Goal: Transaction & Acquisition: Purchase product/service

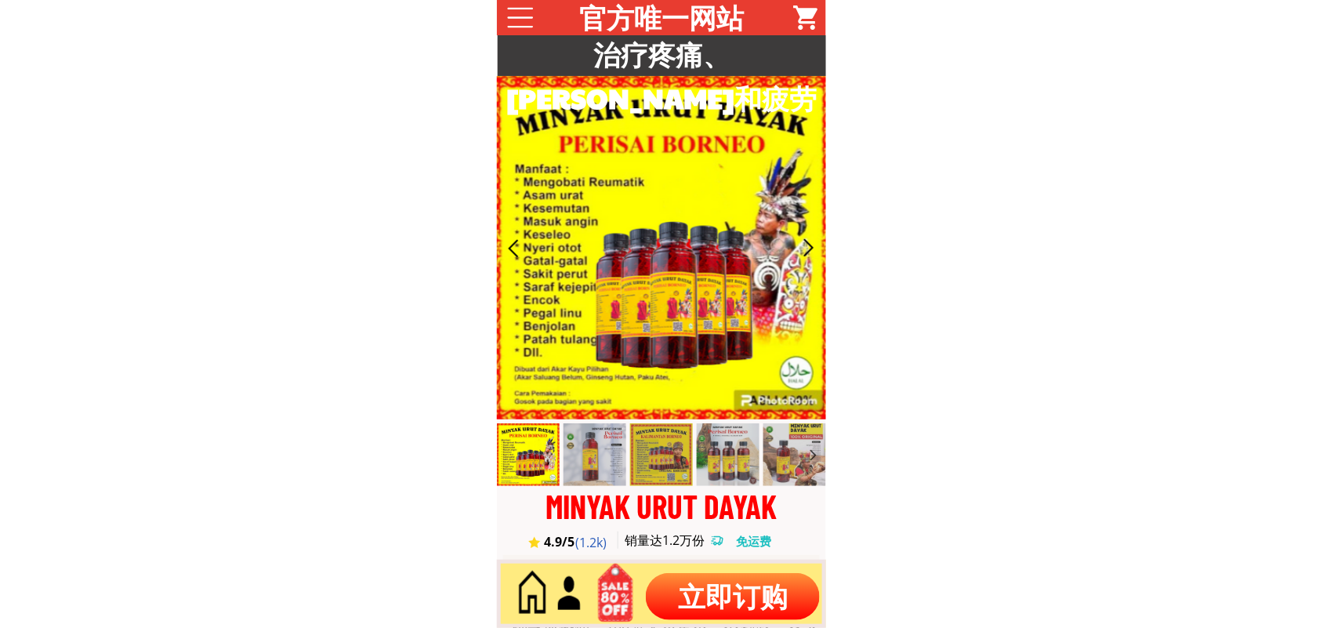
click at [672, 56] on h3 "治疗疼痛、[PERSON_NAME]和疲劳" at bounding box center [662, 76] width 329 height 88
click at [672, 56] on h3 "治疗疼痛、麻木和疲劳" at bounding box center [662, 76] width 329 height 88
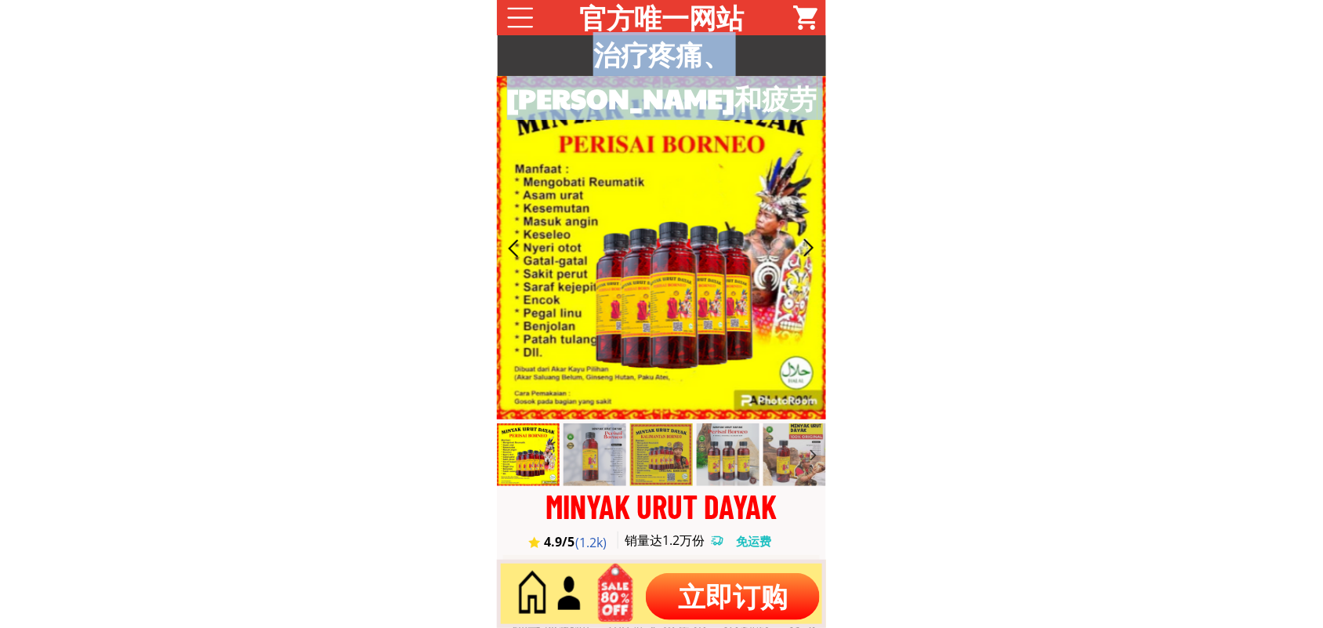
click at [672, 55] on h3 "治疗疼痛、[PERSON_NAME]和疲劳" at bounding box center [662, 76] width 329 height 88
copy div "治疗疼痛、[PERSON_NAME]和疲劳"
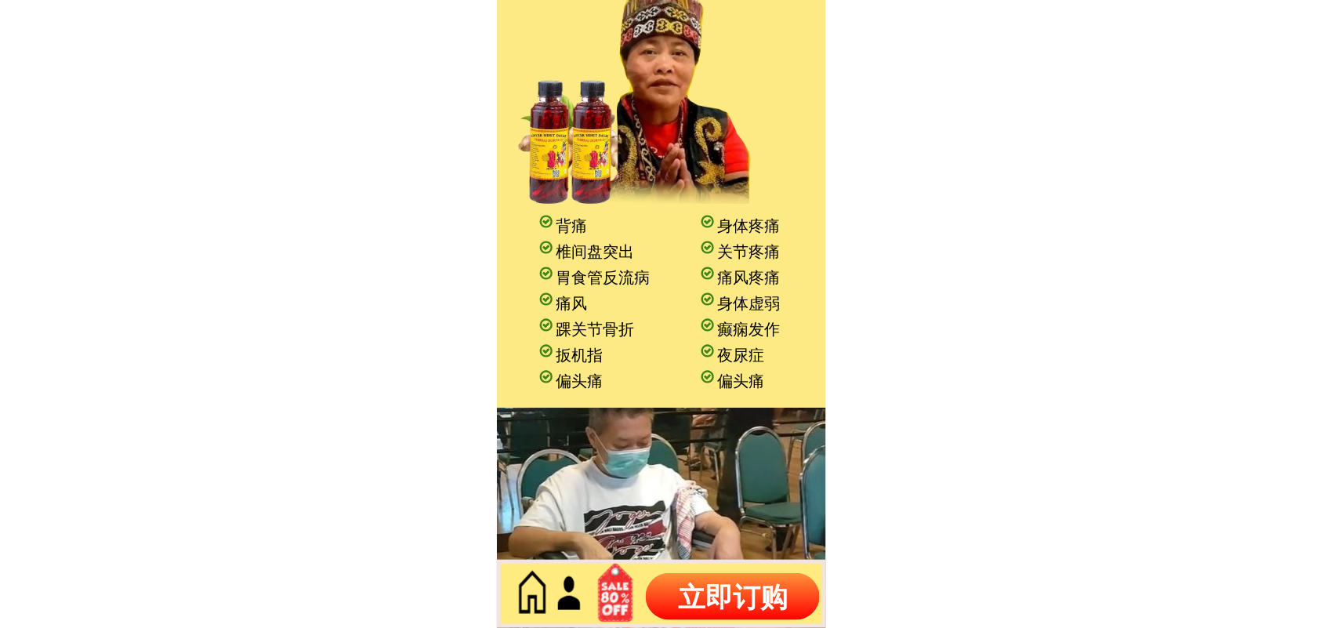
scroll to position [1568, 0]
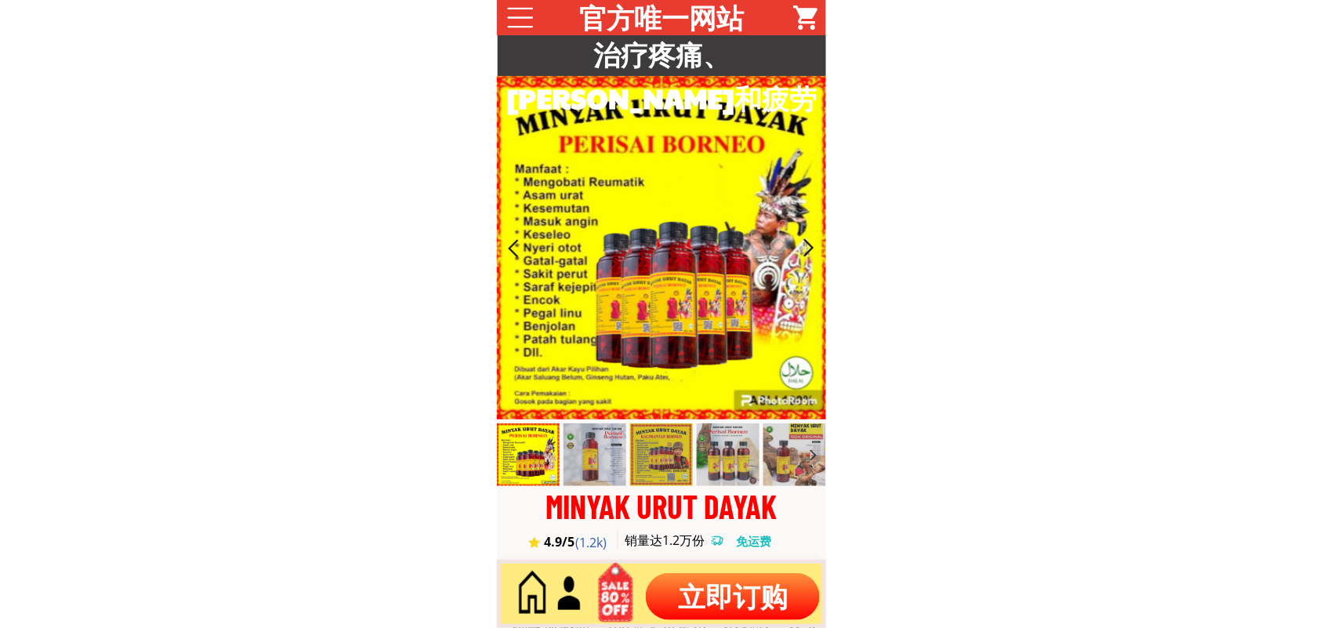
click at [702, 598] on p "立即订购" at bounding box center [733, 596] width 174 height 47
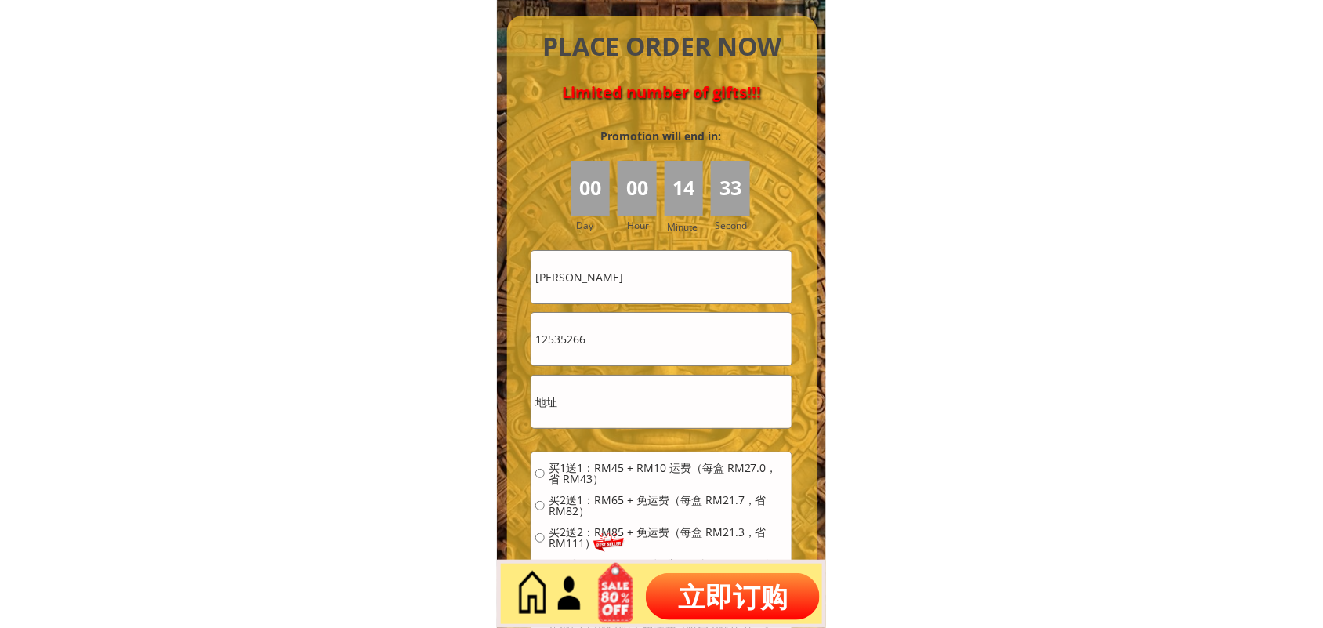
scroll to position [6899, 0]
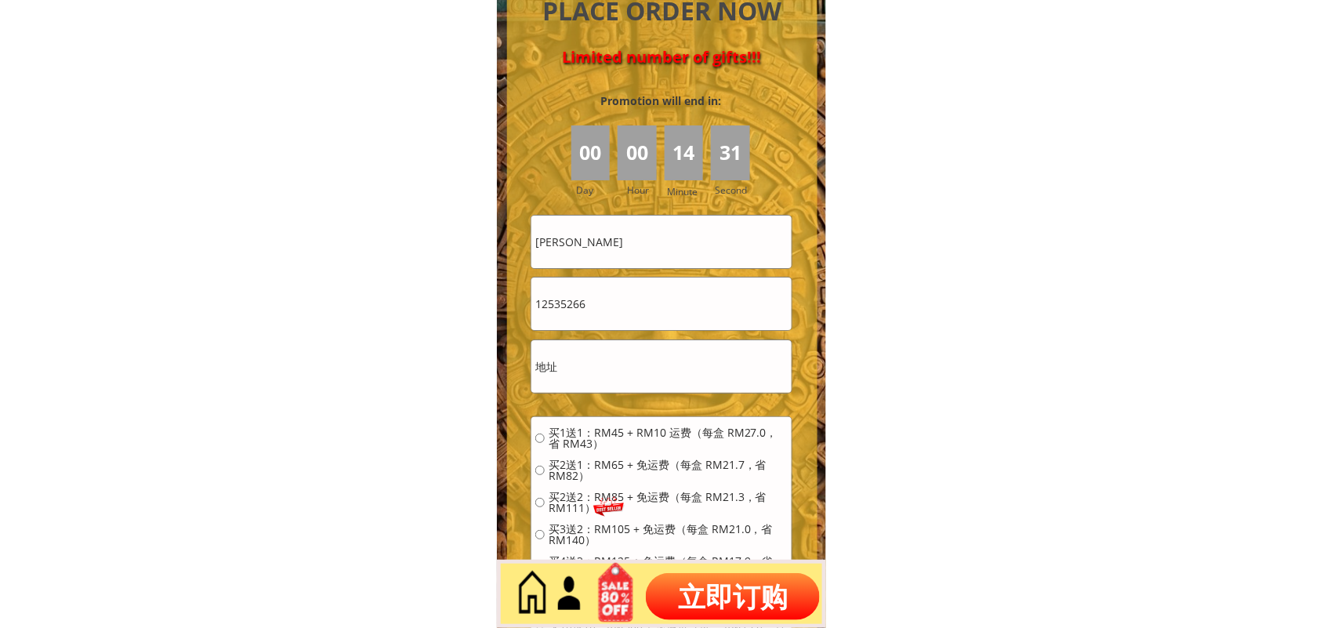
drag, startPoint x: 674, startPoint y: 241, endPoint x: 476, endPoint y: 243, distance: 198.3
drag, startPoint x: 614, startPoint y: 306, endPoint x: 422, endPoint y: 324, distance: 192.9
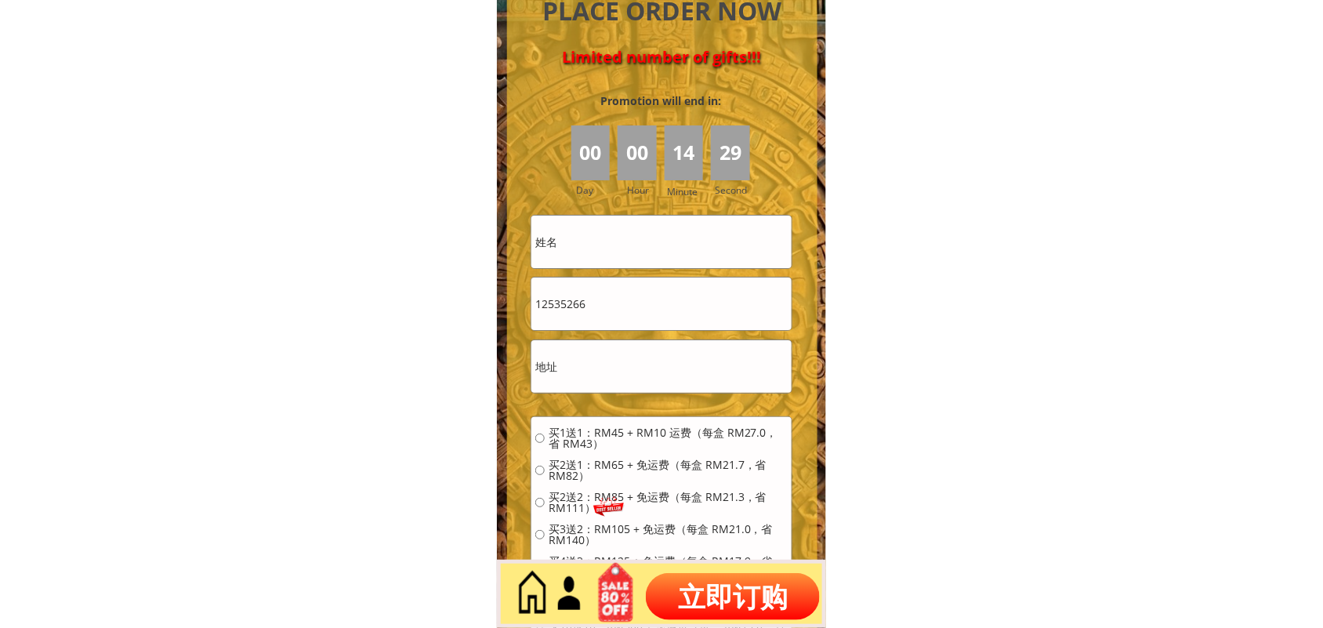
type input "\"
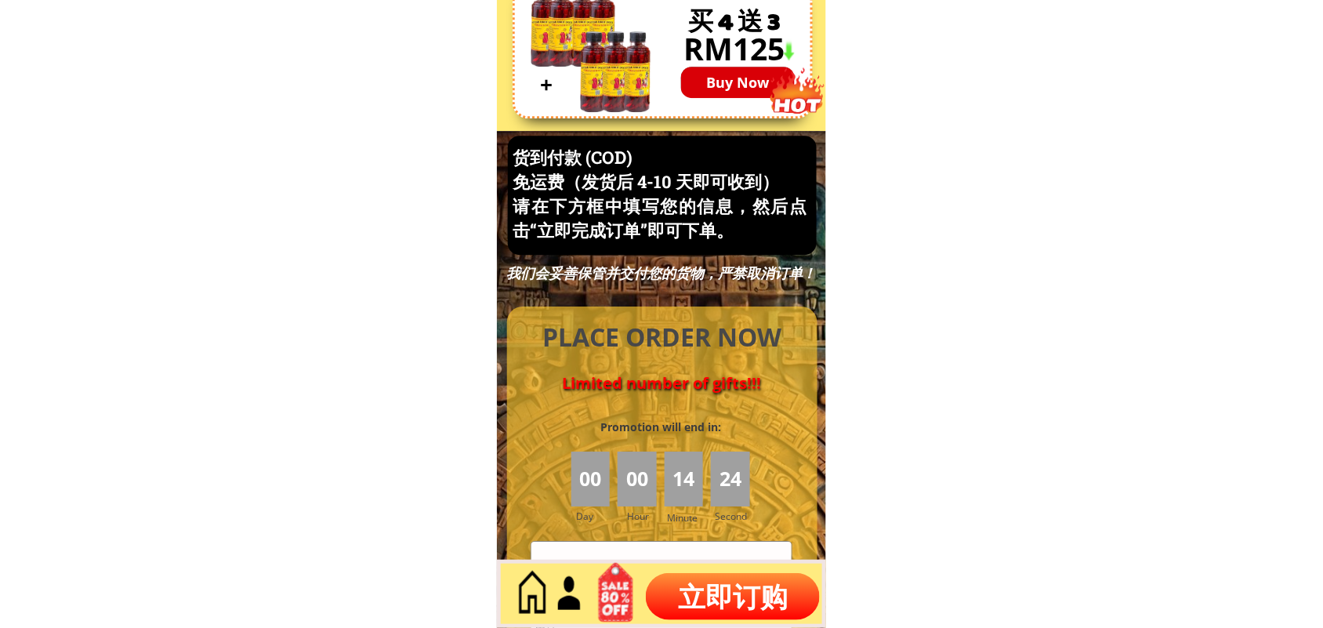
scroll to position [6507, 0]
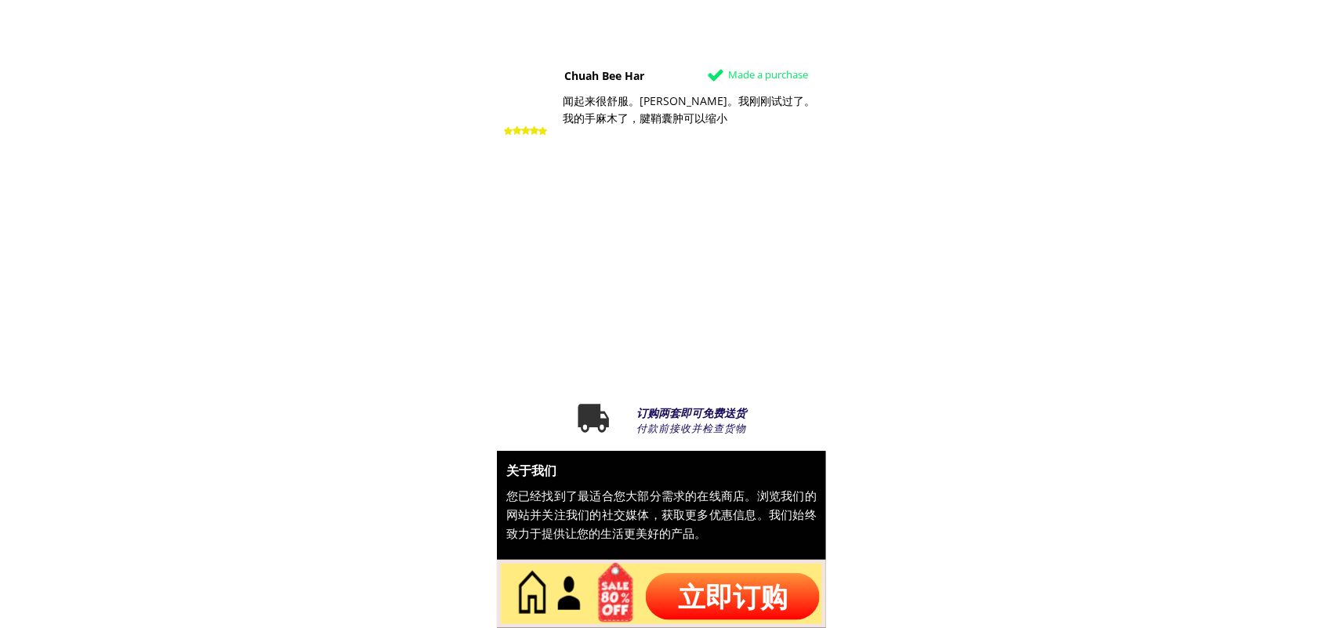
scroll to position [8309, 0]
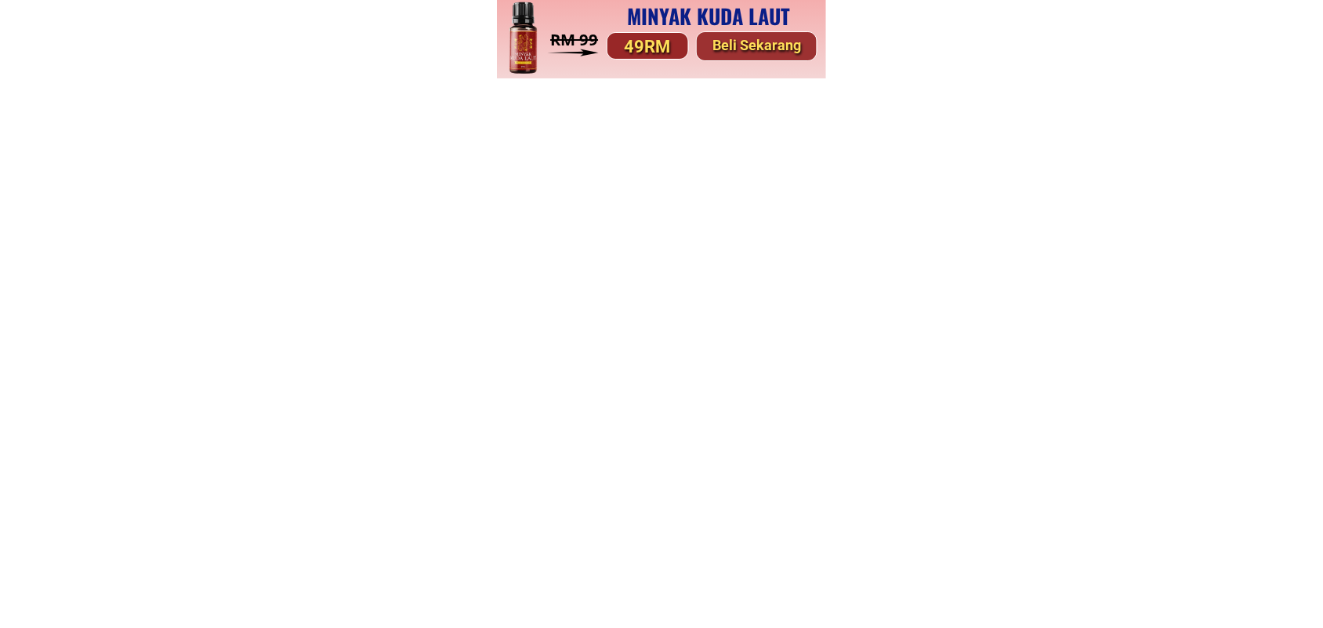
scroll to position [1470, 0]
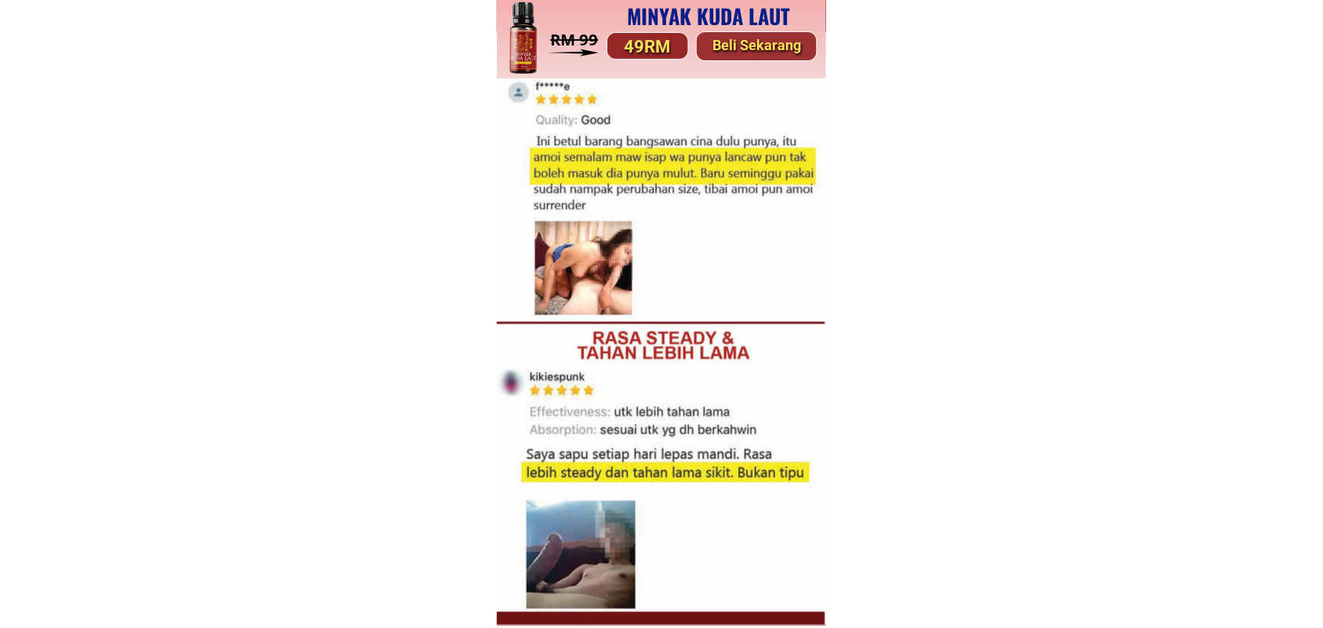
click at [664, 171] on div at bounding box center [661, 329] width 329 height 589
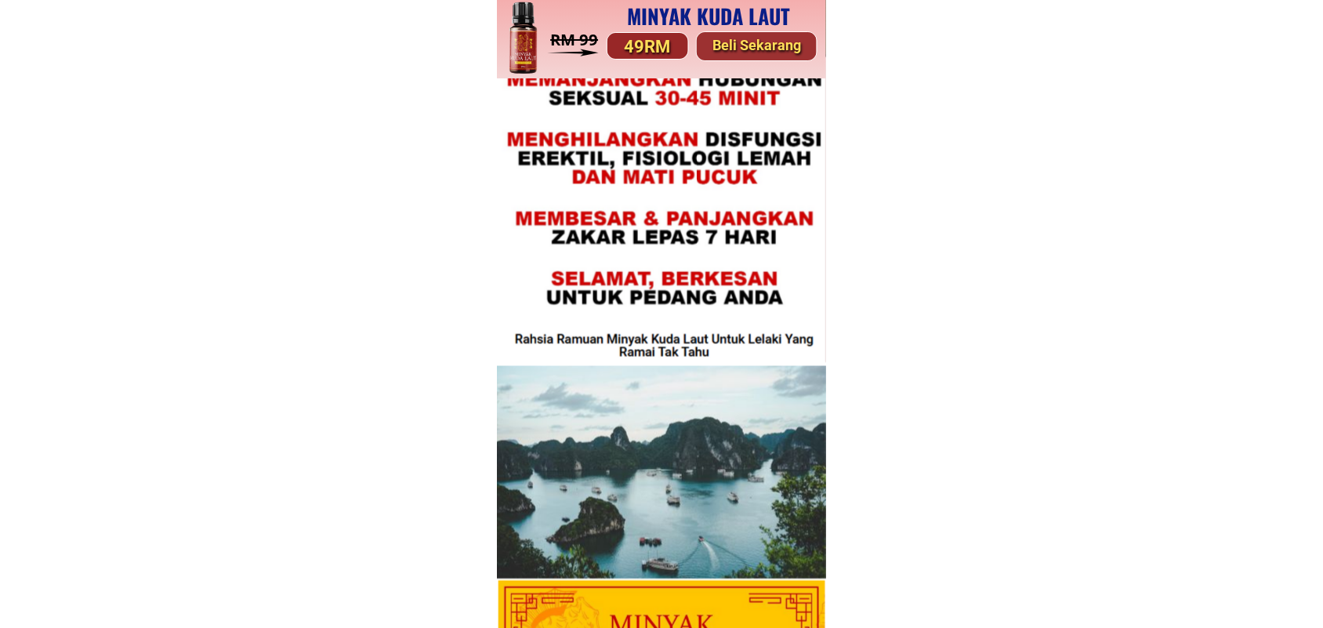
scroll to position [4507, 0]
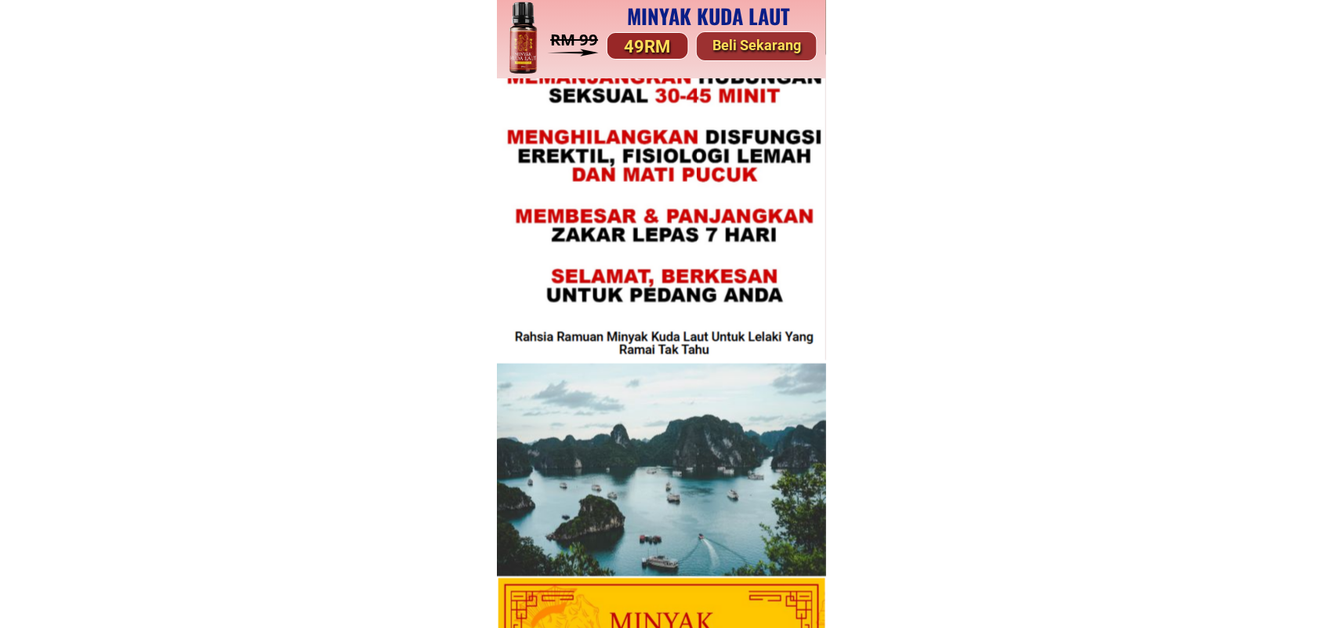
click at [662, 220] on div at bounding box center [661, 207] width 329 height 306
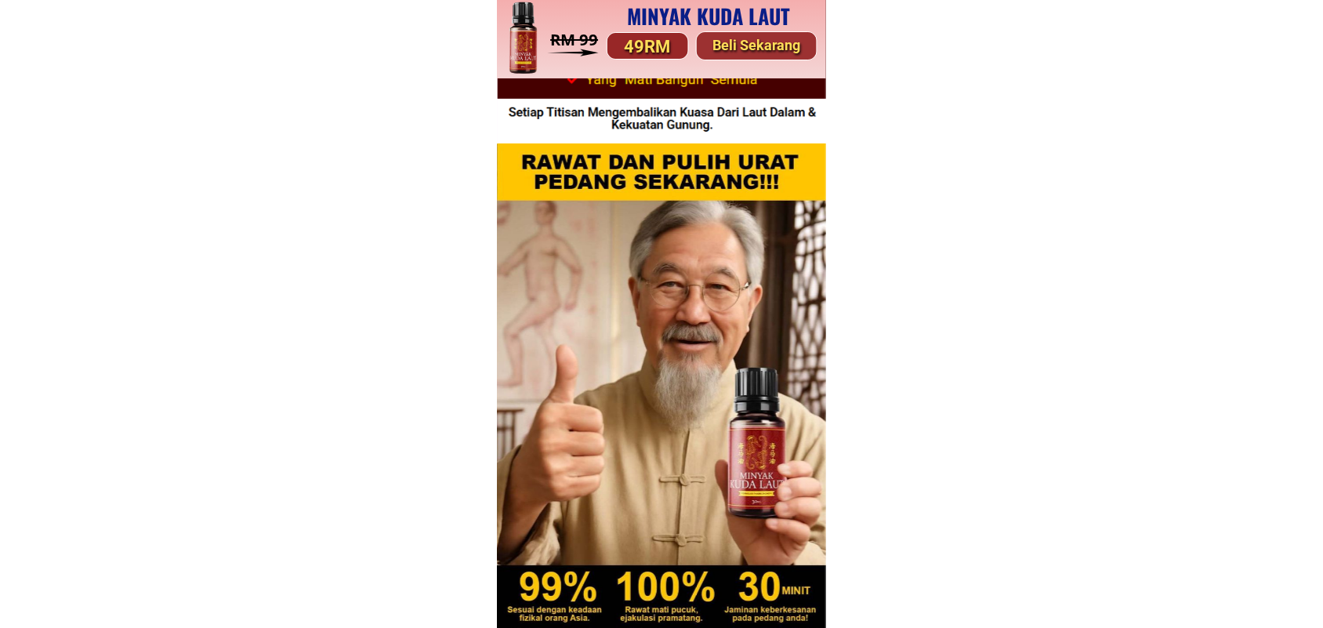
scroll to position [294, 0]
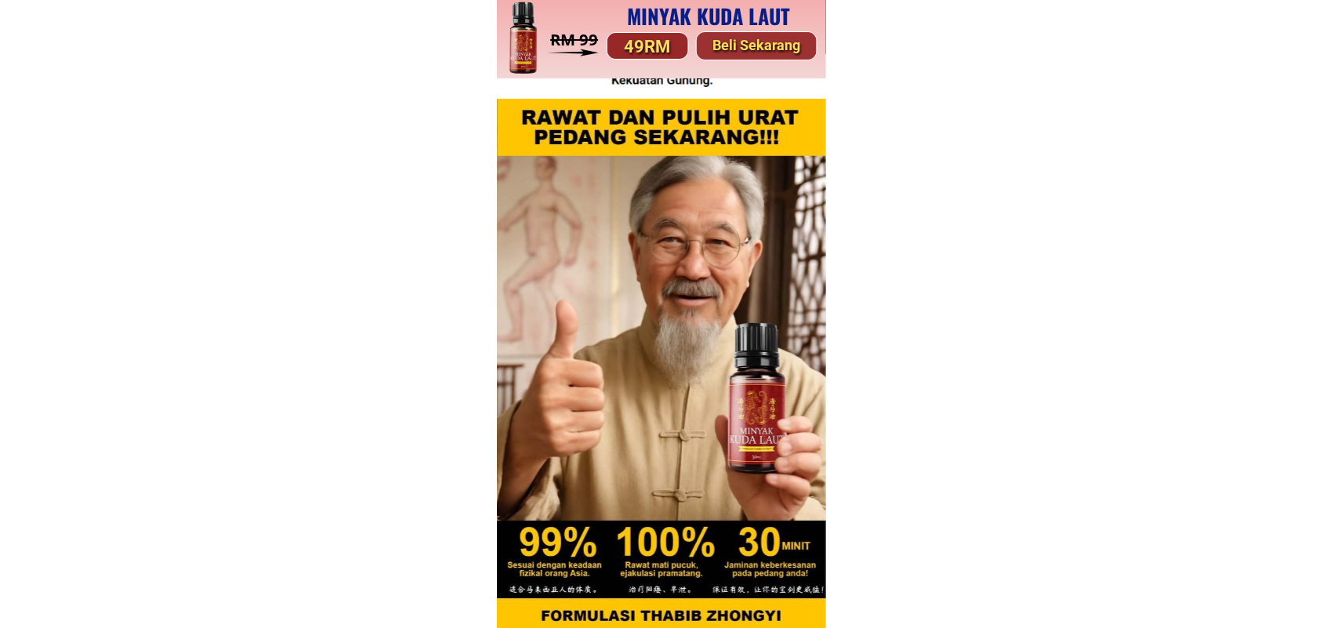
drag, startPoint x: 679, startPoint y: 364, endPoint x: 624, endPoint y: 371, distance: 55.2
click at [624, 371] on div at bounding box center [661, 365] width 329 height 533
drag, startPoint x: 303, startPoint y: 469, endPoint x: 133, endPoint y: 534, distance: 182.1
